Goal: Find specific page/section: Find specific page/section

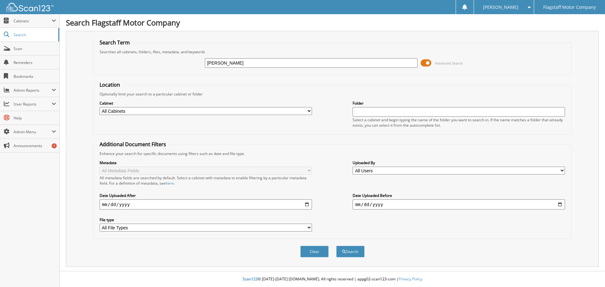
type input "[PERSON_NAME]"
click at [336, 246] on button "Search" at bounding box center [350, 252] width 28 height 12
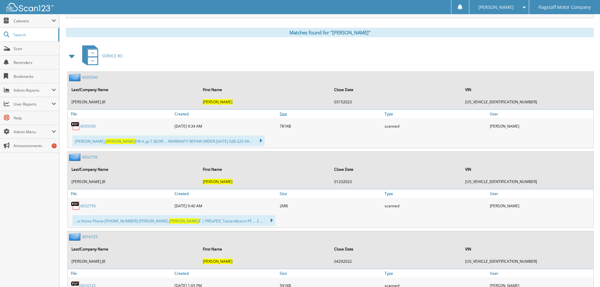
scroll to position [284, 0]
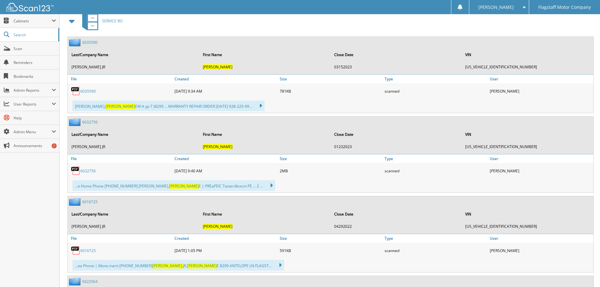
click at [70, 21] on span at bounding box center [72, 20] width 9 height 11
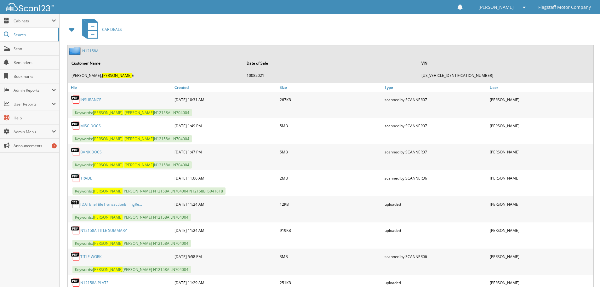
scroll to position [315, 0]
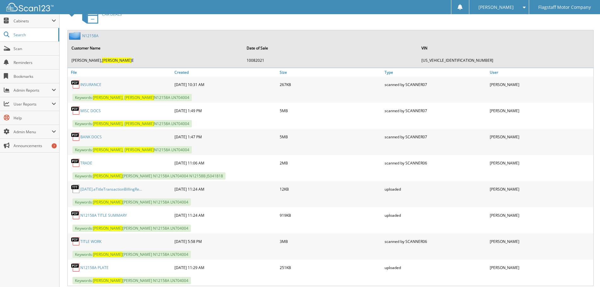
click at [82, 139] on link "BANK DOCS" at bounding box center [90, 136] width 21 height 5
